Goal: Transaction & Acquisition: Purchase product/service

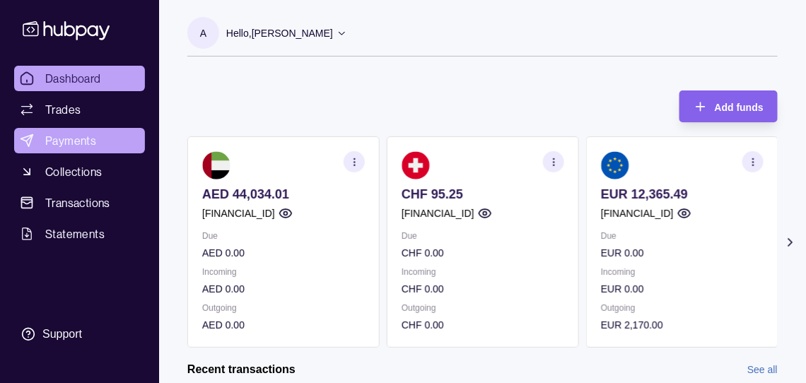
click at [84, 149] on span "Payments" at bounding box center [70, 140] width 51 height 17
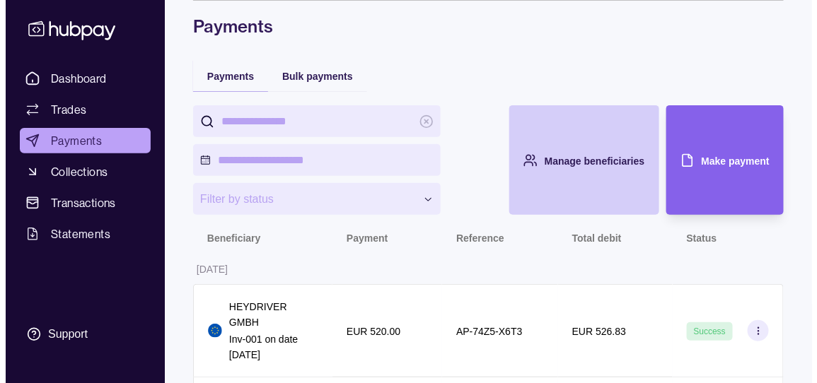
scroll to position [141, 0]
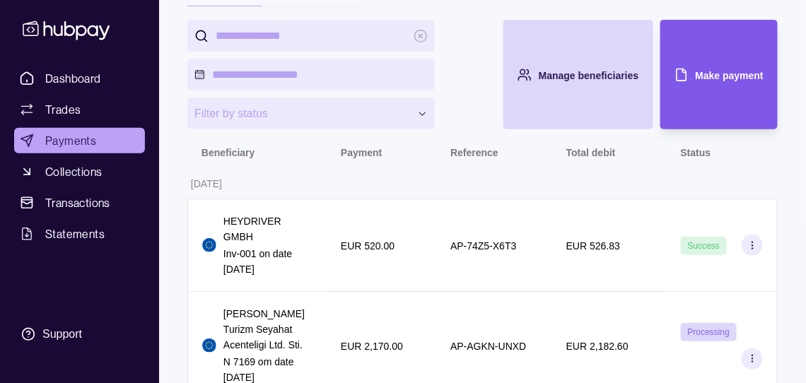
click at [710, 83] on div "Make payment" at bounding box center [730, 74] width 68 height 17
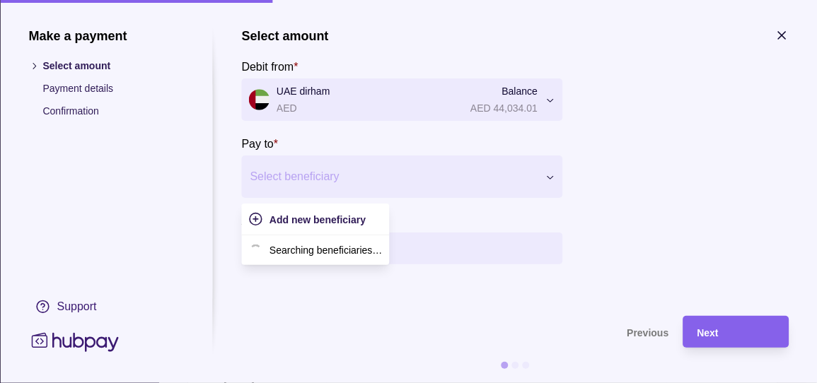
click at [386, 187] on div at bounding box center [393, 177] width 286 height 20
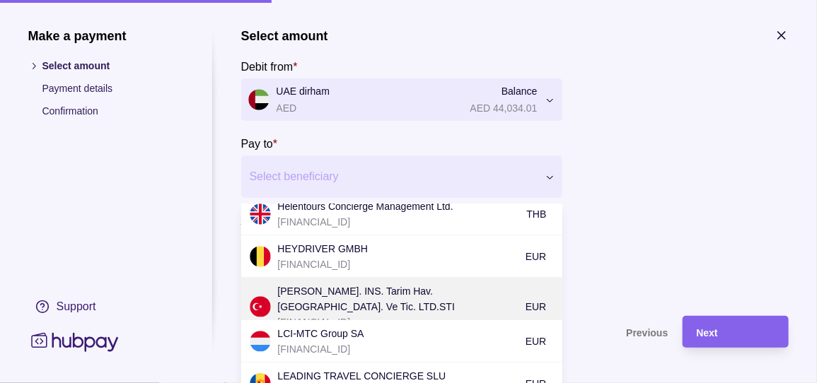
scroll to position [637, 0]
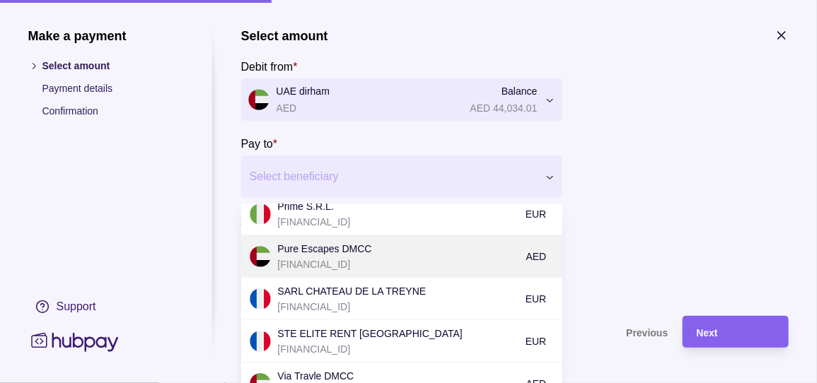
click at [376, 257] on p "Pure Escapes DMCC" at bounding box center [398, 249] width 241 height 16
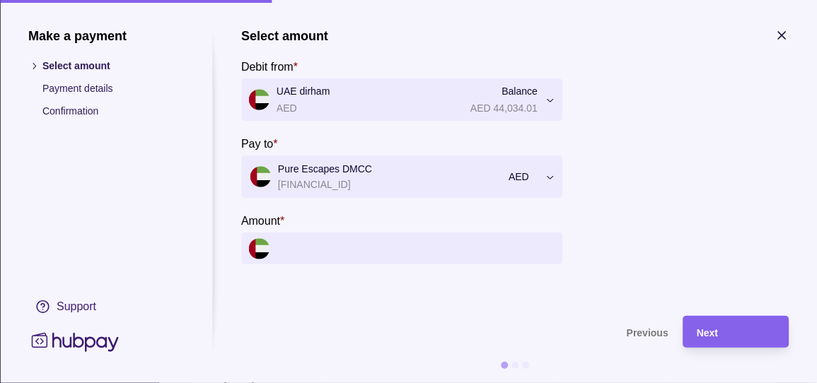
click at [352, 265] on input "Amount *" at bounding box center [416, 249] width 279 height 32
drag, startPoint x: 470, startPoint y: 265, endPoint x: 462, endPoint y: 266, distance: 7.8
click at [469, 265] on input "Amount *" at bounding box center [416, 249] width 279 height 32
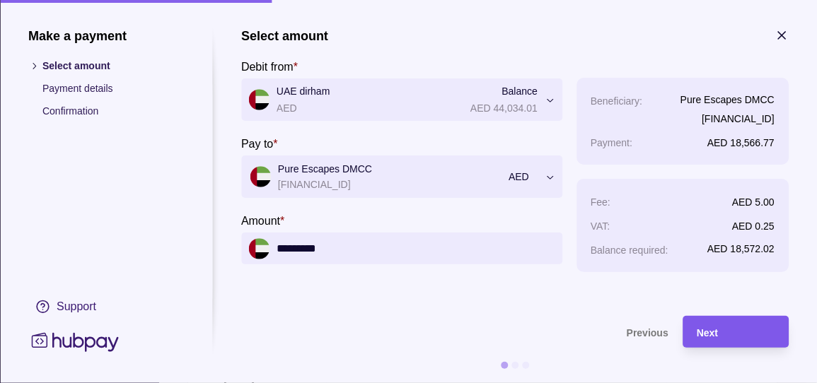
type input "*********"
click at [754, 338] on div "Next" at bounding box center [736, 332] width 78 height 17
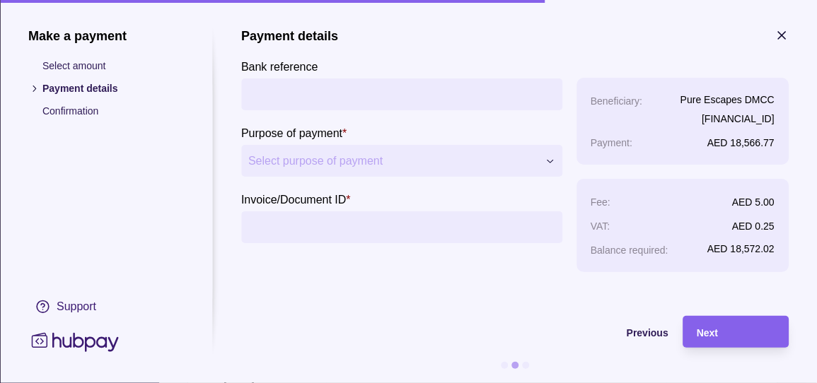
click at [311, 93] on input "Bank reference" at bounding box center [401, 95] width 307 height 32
type input "**********"
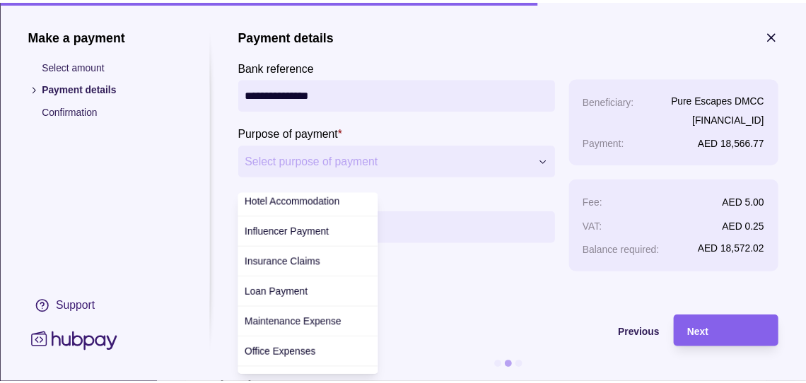
scroll to position [283, 0]
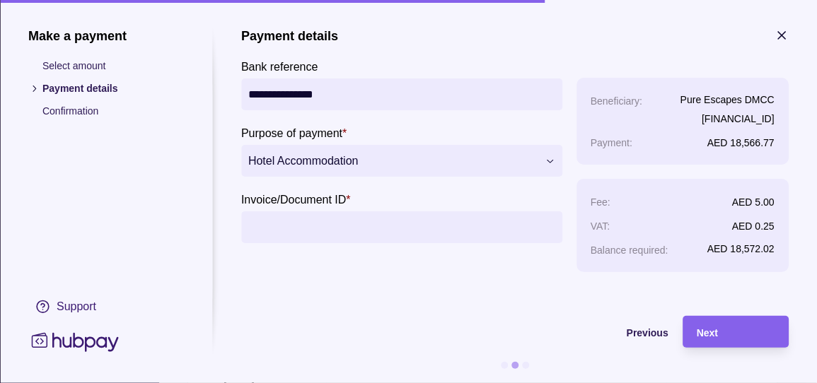
click at [303, 233] on input "Invoice/Document ID *" at bounding box center [401, 228] width 307 height 32
type input "**********"
click at [739, 335] on div "Next" at bounding box center [736, 332] width 78 height 17
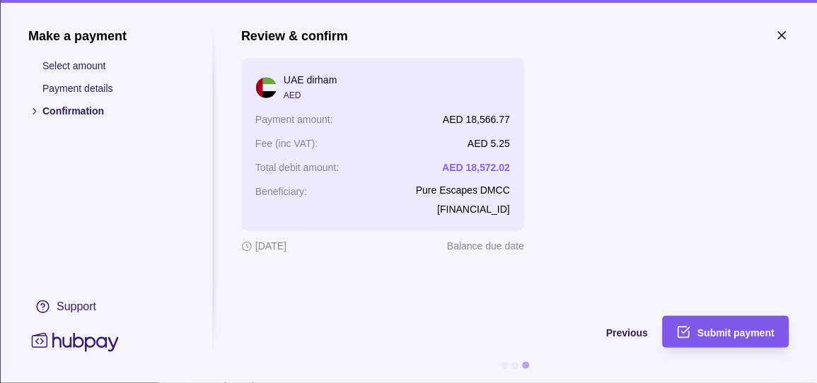
click at [730, 324] on div "Submit payment" at bounding box center [735, 332] width 77 height 17
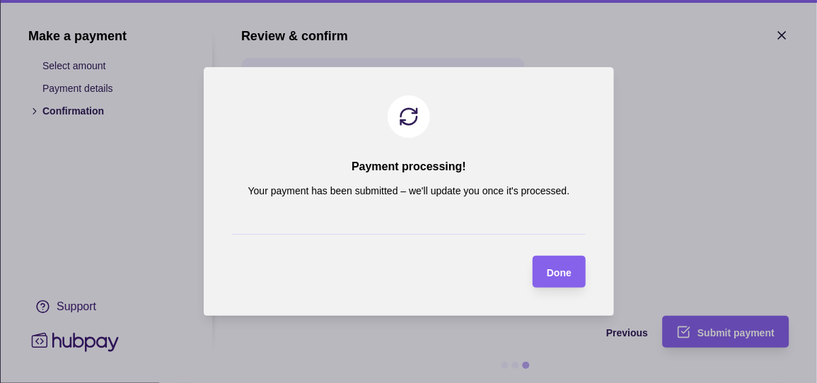
click at [559, 271] on span "Done" at bounding box center [559, 272] width 25 height 11
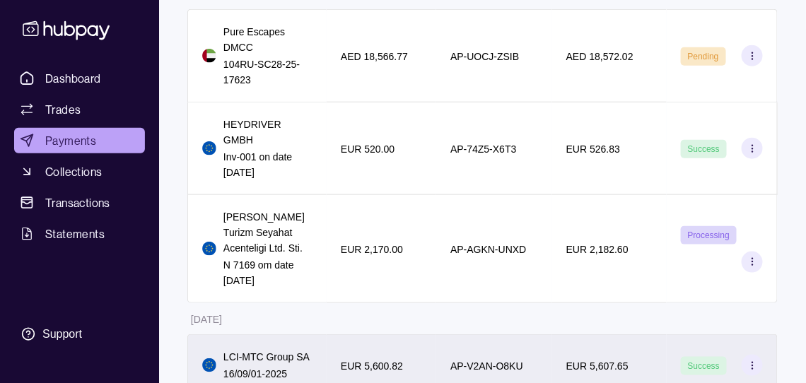
scroll to position [212, 0]
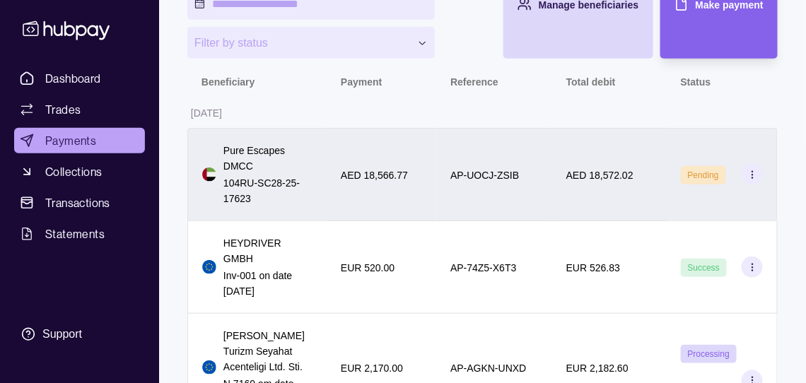
click at [637, 221] on div "AED 18,572.02" at bounding box center [609, 174] width 115 height 93
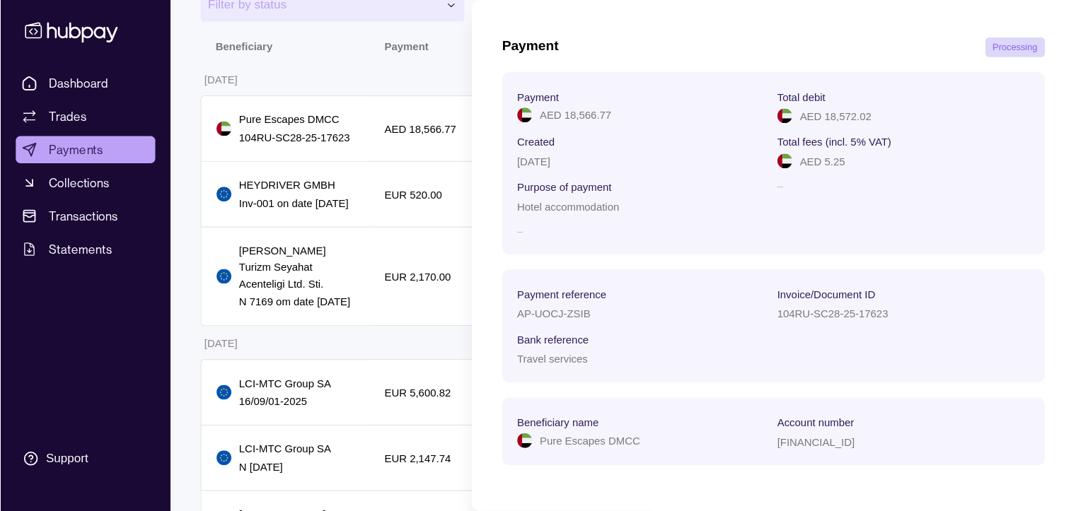
scroll to position [61, 0]
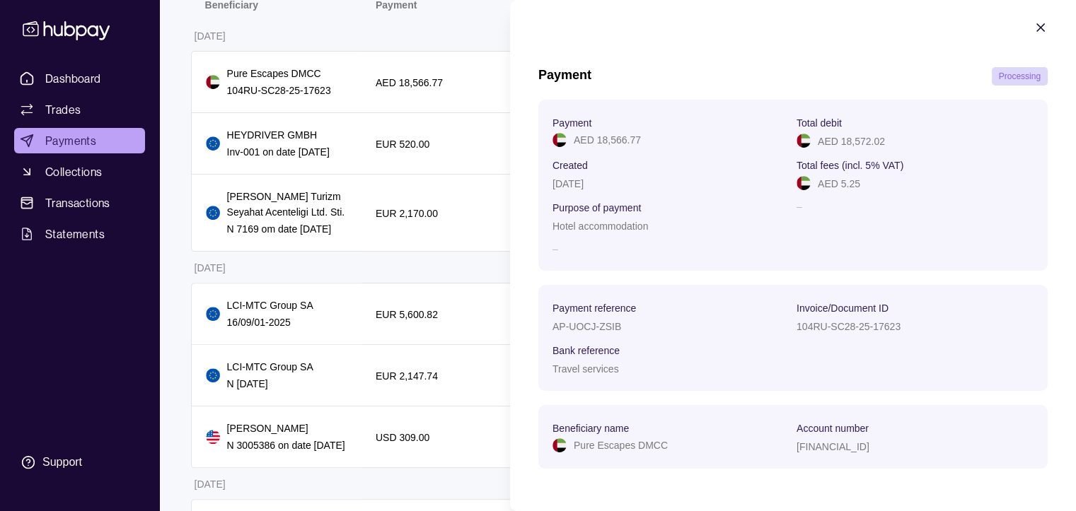
drag, startPoint x: 725, startPoint y: 23, endPoint x: 683, endPoint y: 301, distance: 281.2
click at [688, 318] on div "AP-UOCJ-ZSIB" at bounding box center [670, 326] width 237 height 17
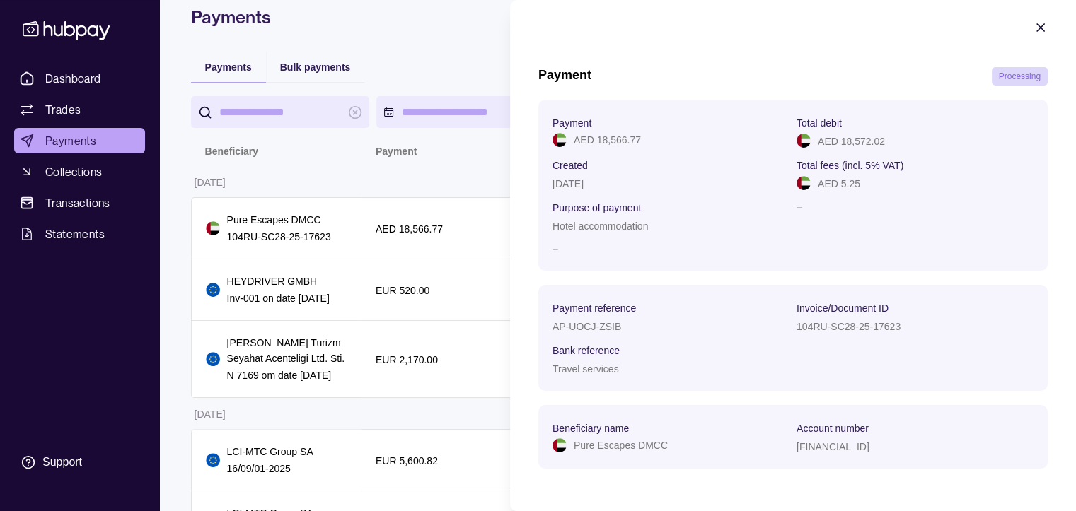
scroll to position [0, 0]
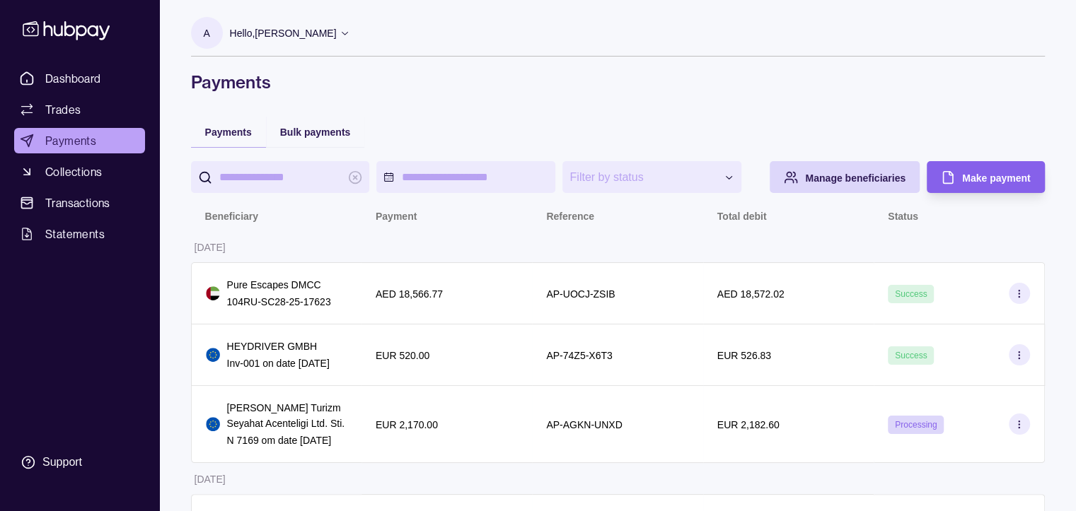
click at [337, 39] on p "Hello, [PERSON_NAME]" at bounding box center [283, 33] width 107 height 16
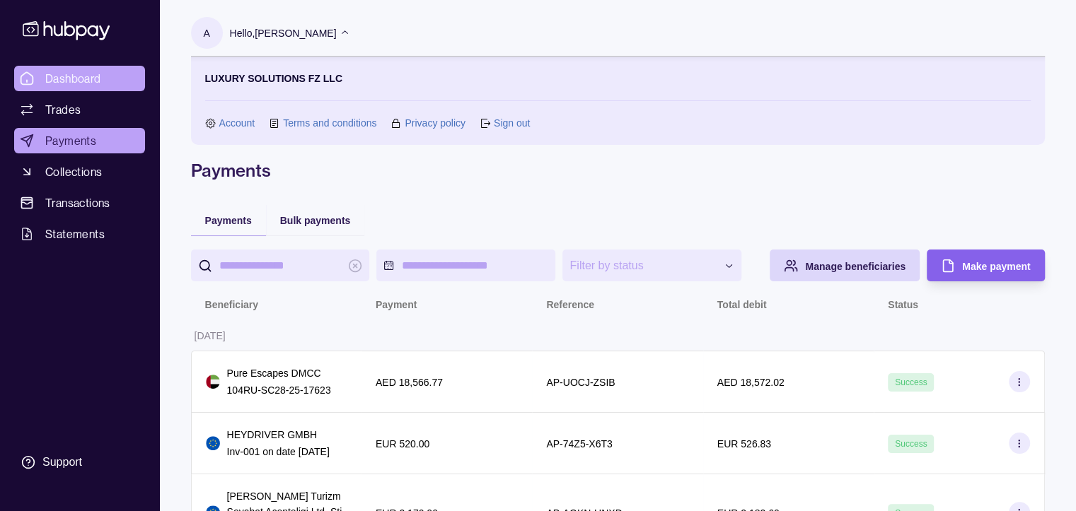
click at [91, 87] on span "Dashboard" at bounding box center [73, 78] width 56 height 17
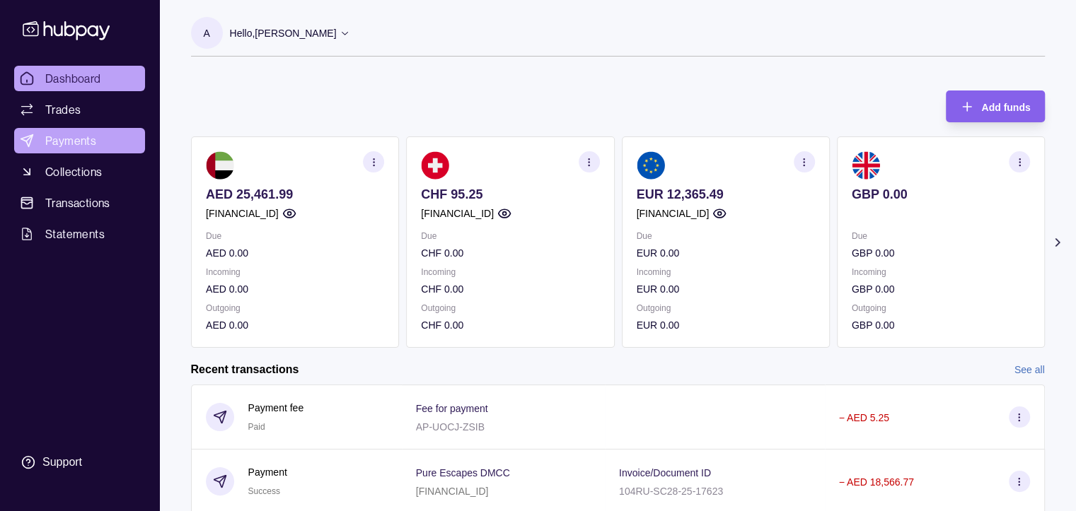
click at [91, 149] on span "Payments" at bounding box center [70, 140] width 51 height 17
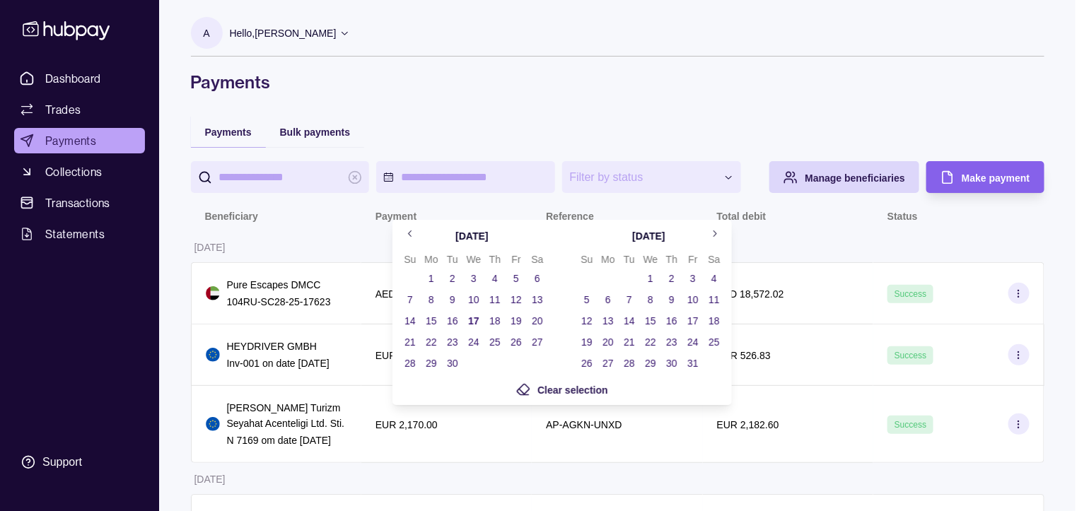
click at [409, 235] on icon "Go to previous month" at bounding box center [410, 233] width 11 height 11
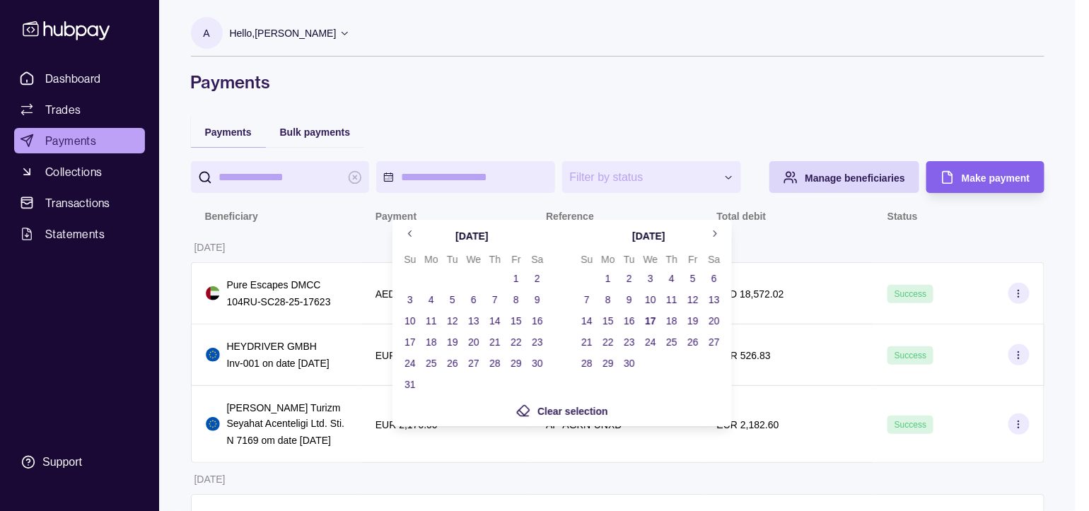
click at [517, 282] on button "1" at bounding box center [516, 279] width 20 height 20
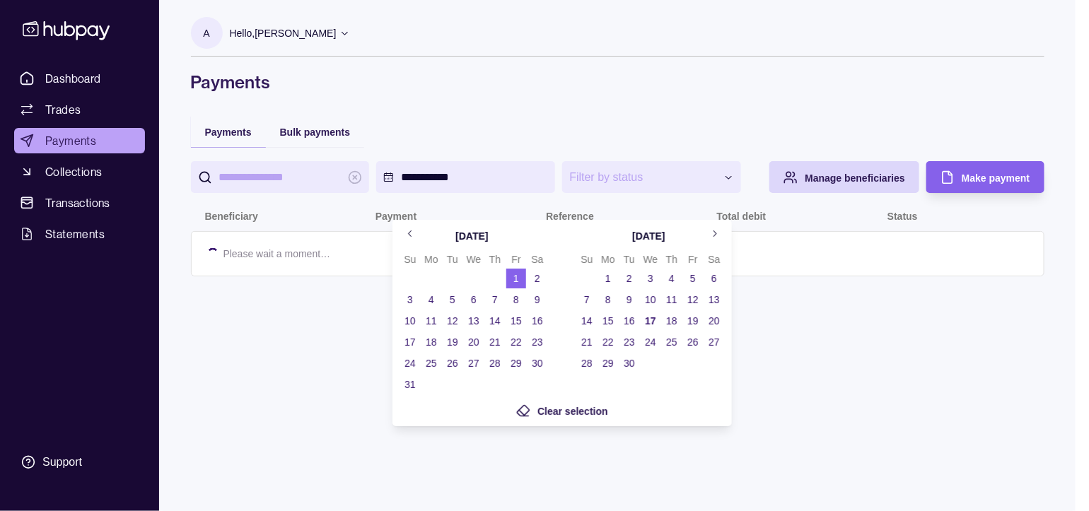
click at [408, 383] on button "31" at bounding box center [410, 385] width 20 height 20
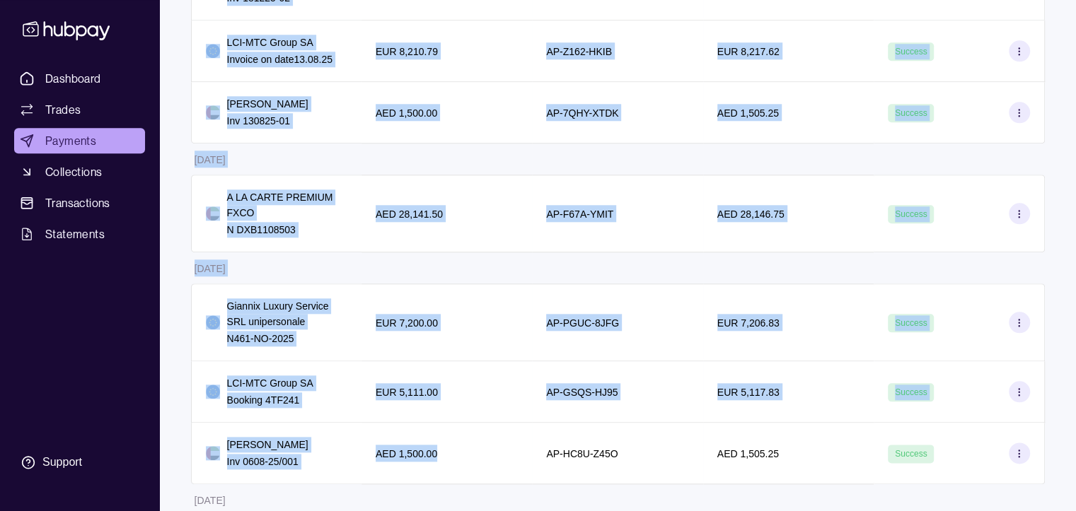
scroll to position [1116, 0]
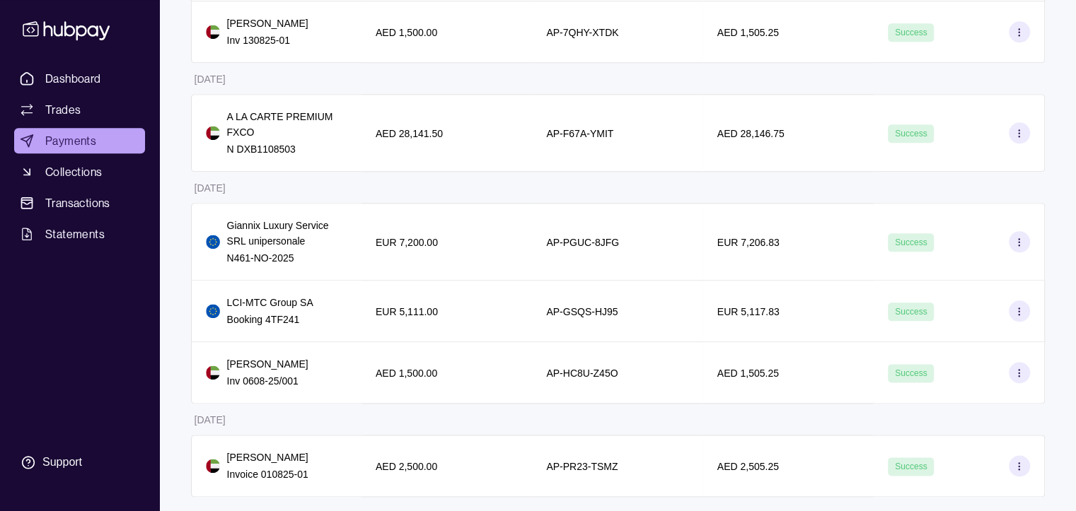
drag, startPoint x: 192, startPoint y: 235, endPoint x: 966, endPoint y: 507, distance: 819.7
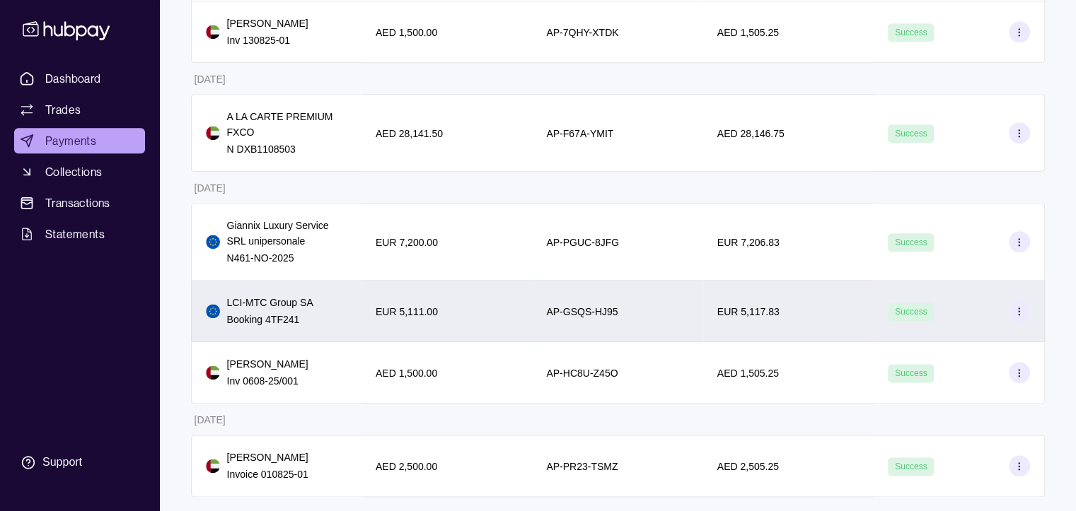
copy thead
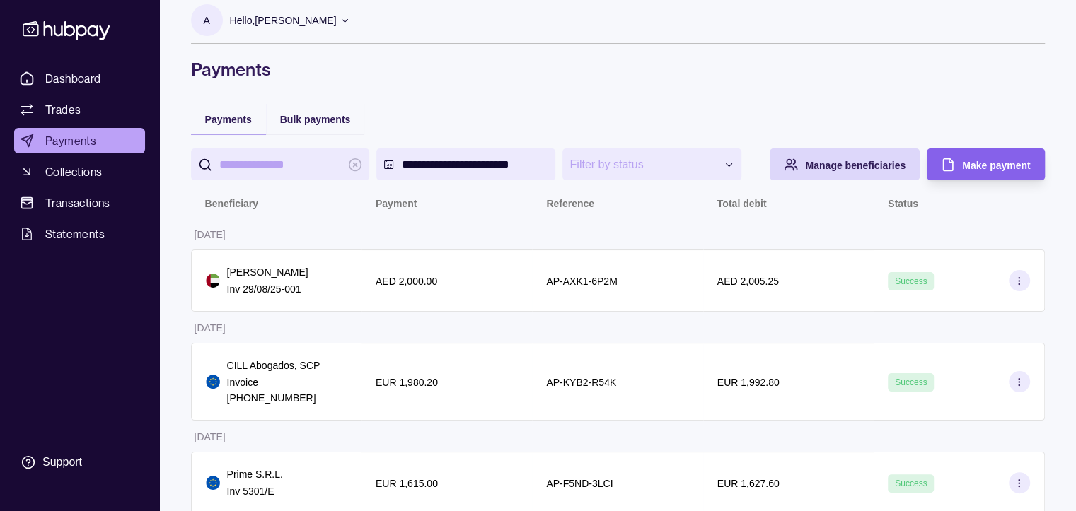
scroll to position [0, 0]
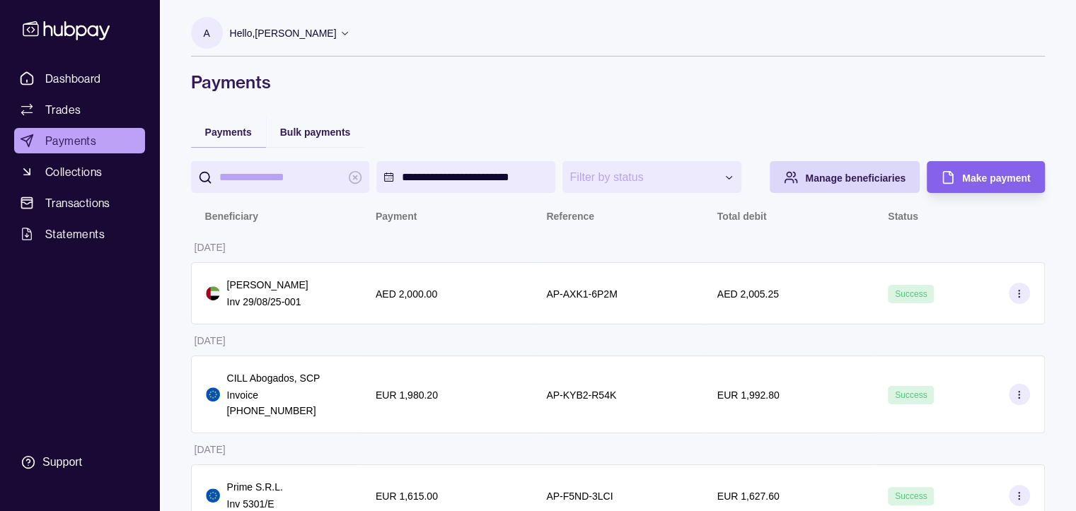
click at [337, 41] on p "Hello, [PERSON_NAME]" at bounding box center [283, 33] width 107 height 16
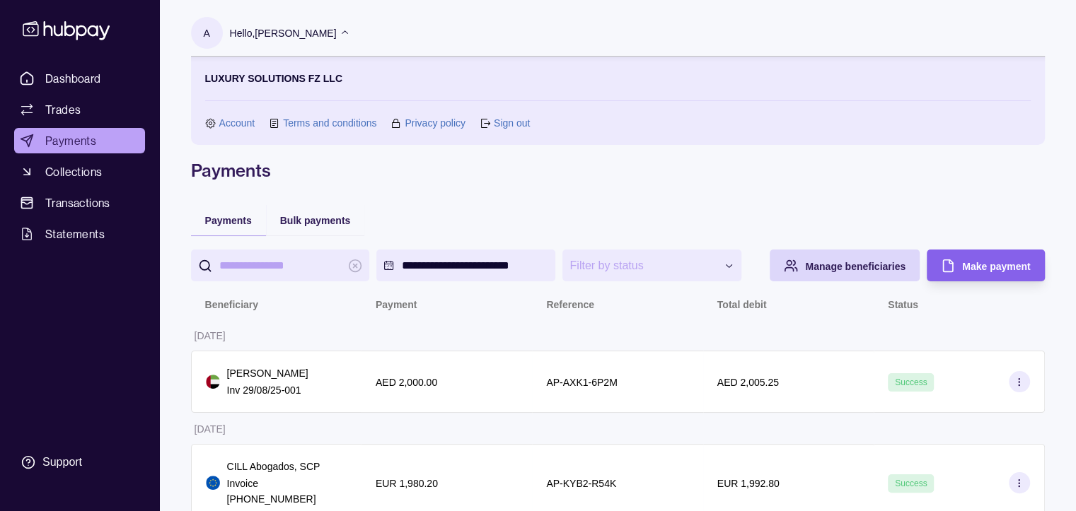
click at [523, 127] on link "Sign out" at bounding box center [512, 123] width 36 height 16
